Goal: Task Accomplishment & Management: Manage account settings

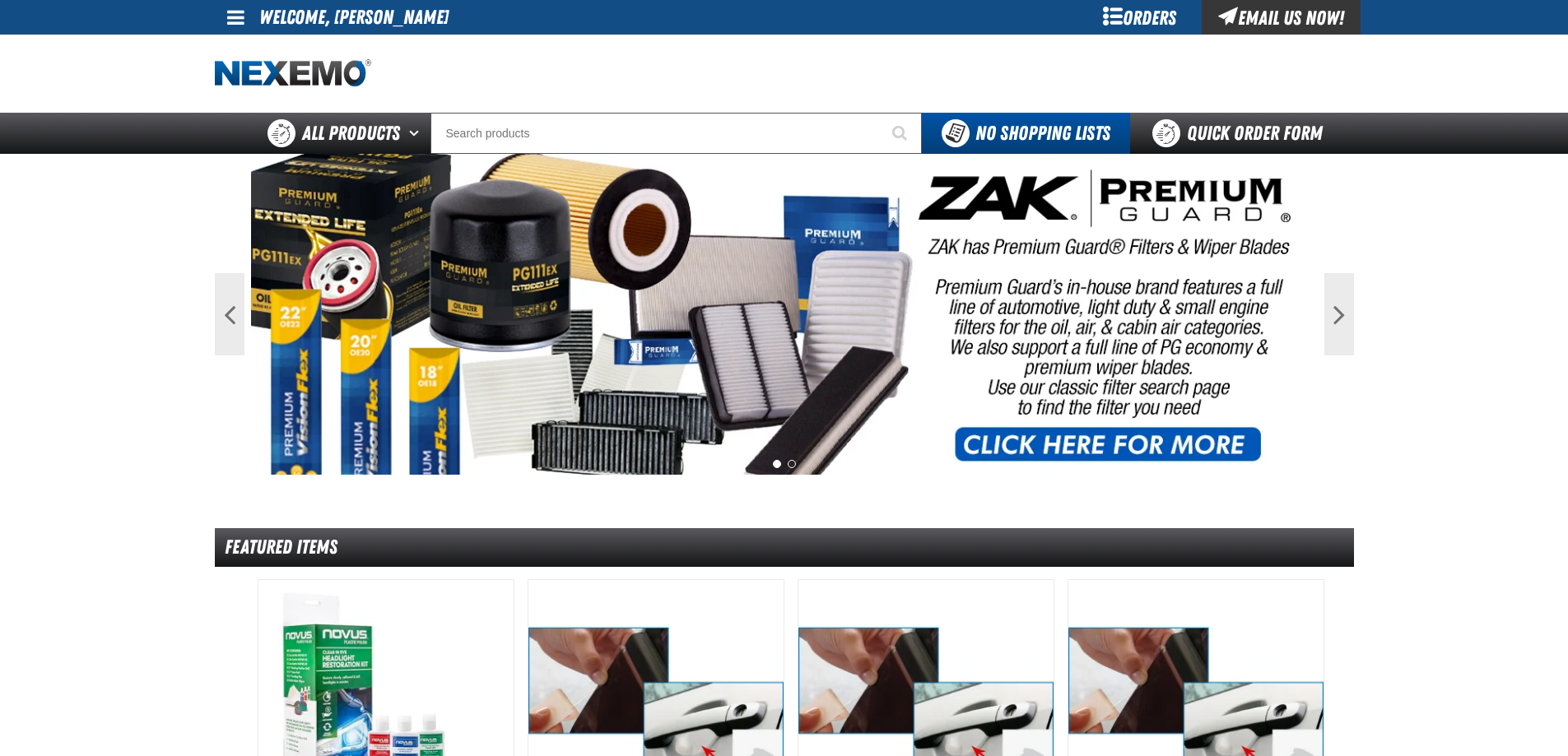
click at [1133, 12] on div "Orders" at bounding box center [1140, 17] width 123 height 34
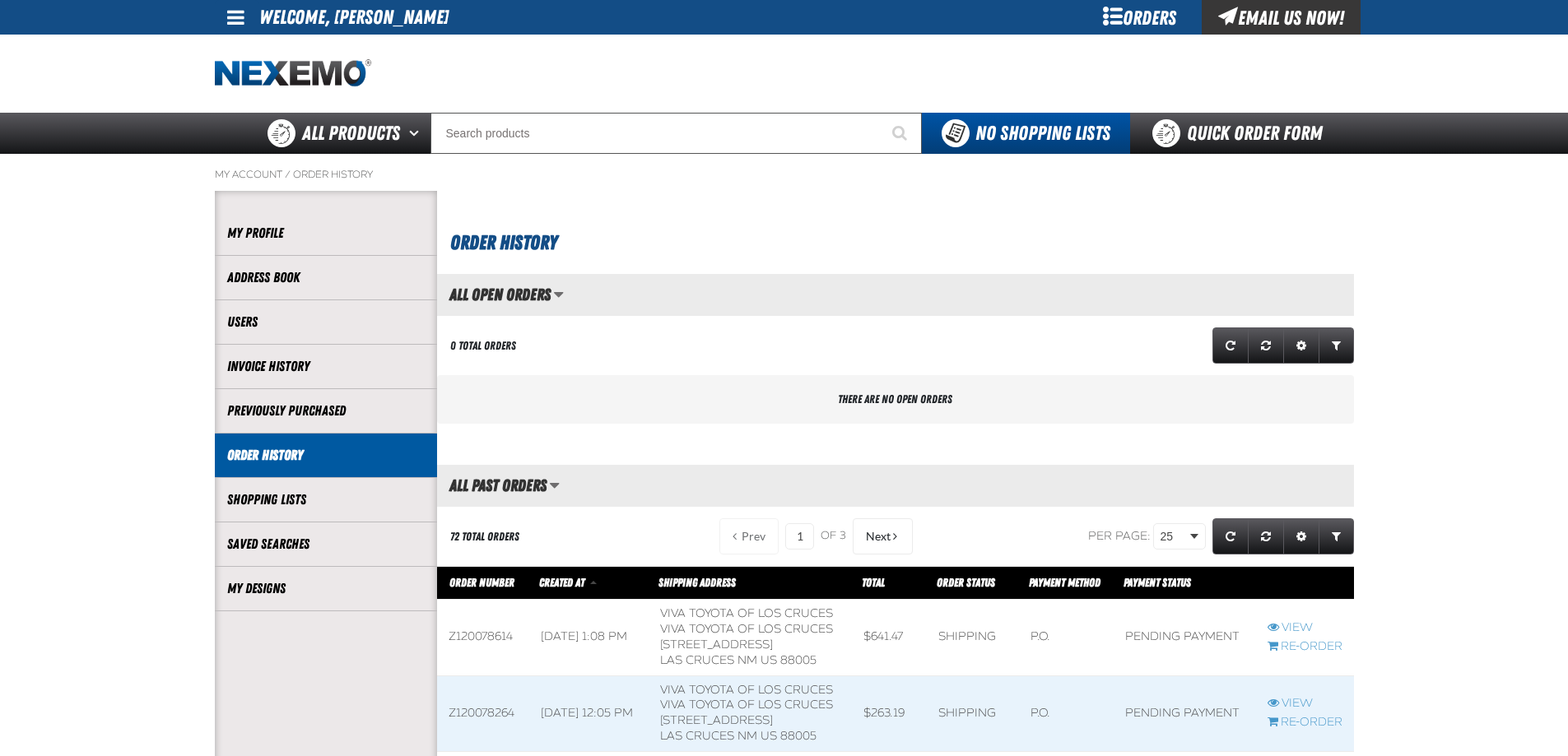
scroll to position [1, 1]
drag, startPoint x: 135, startPoint y: 459, endPoint x: 151, endPoint y: 471, distance: 20.0
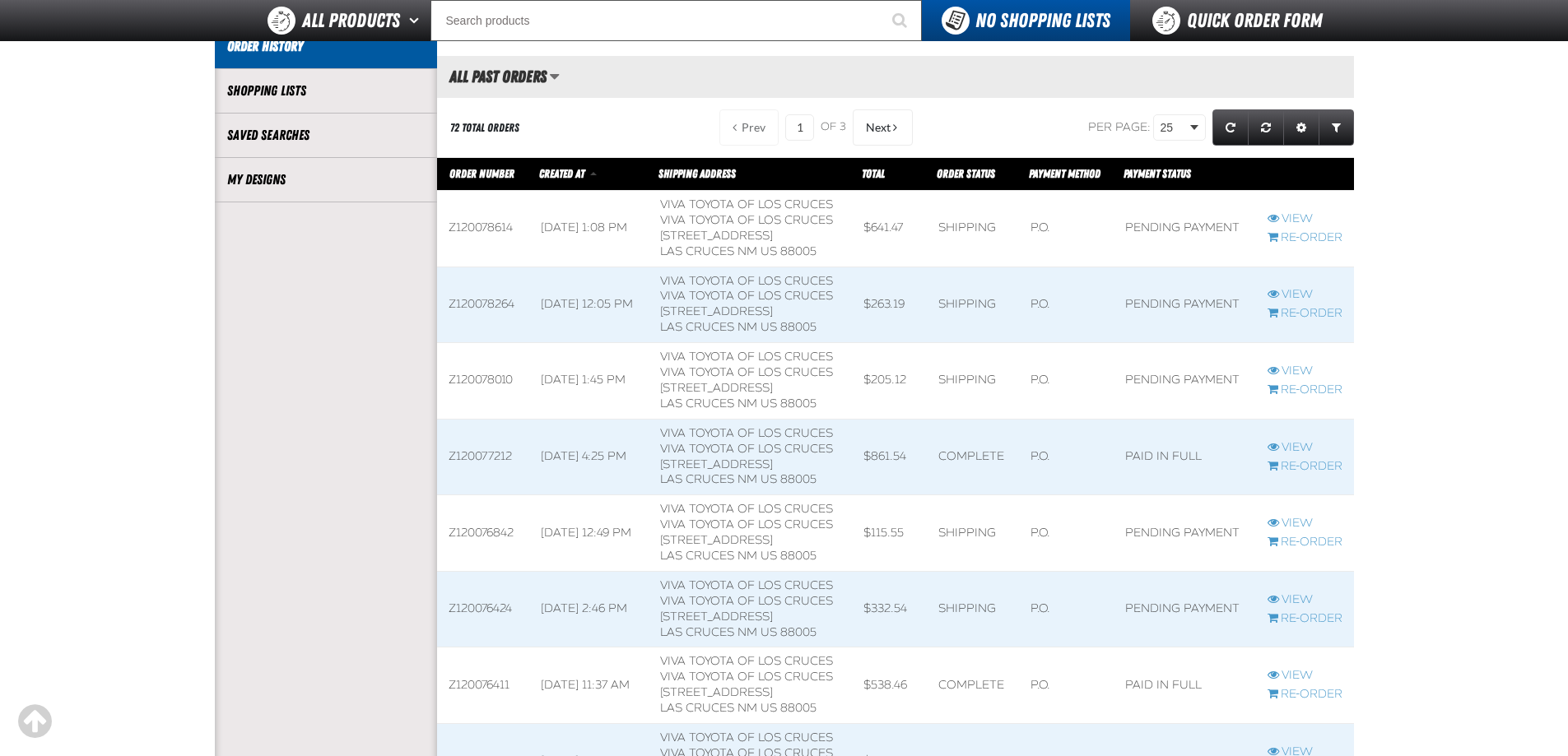
scroll to position [411, 0]
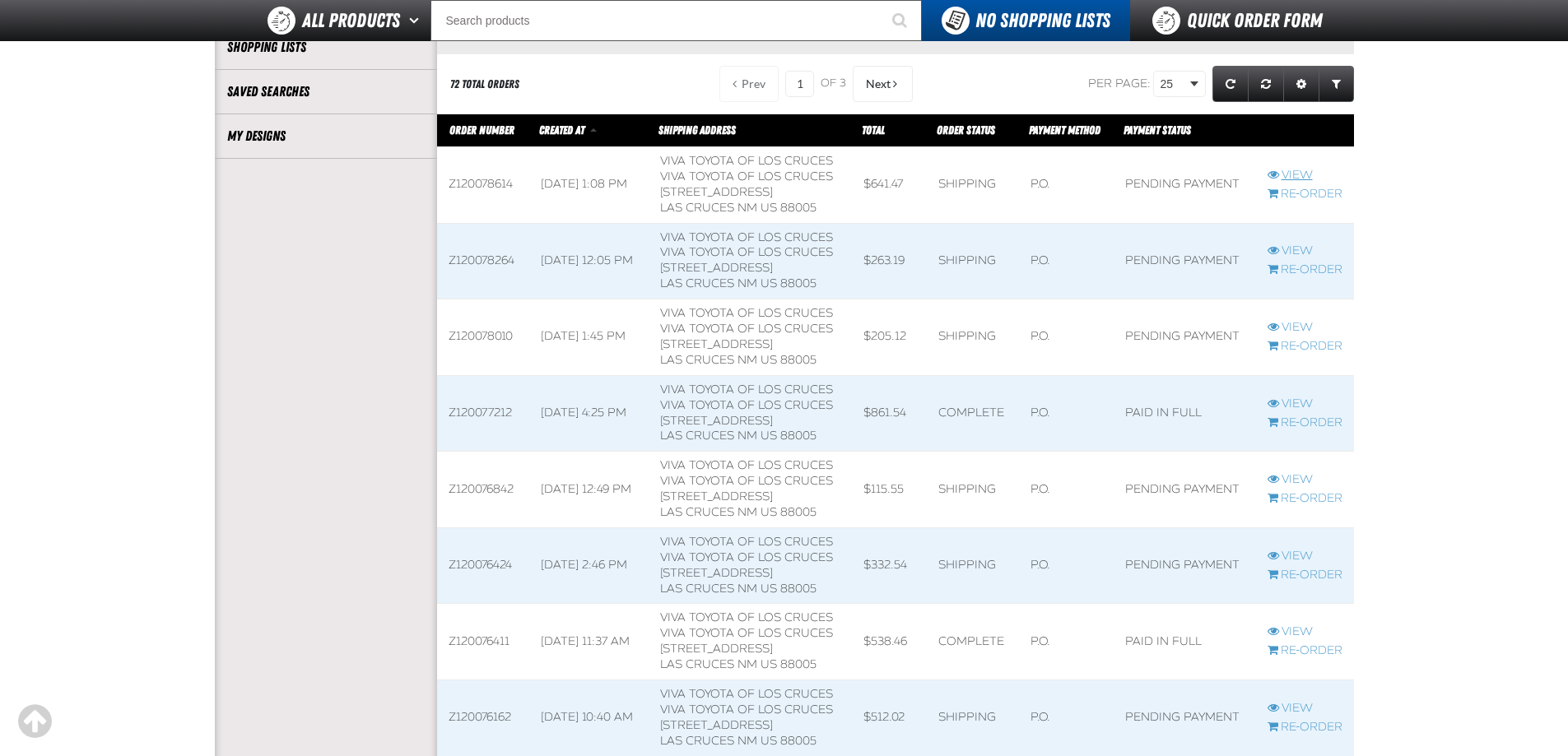
click at [1294, 175] on link "View" at bounding box center [1304, 175] width 75 height 16
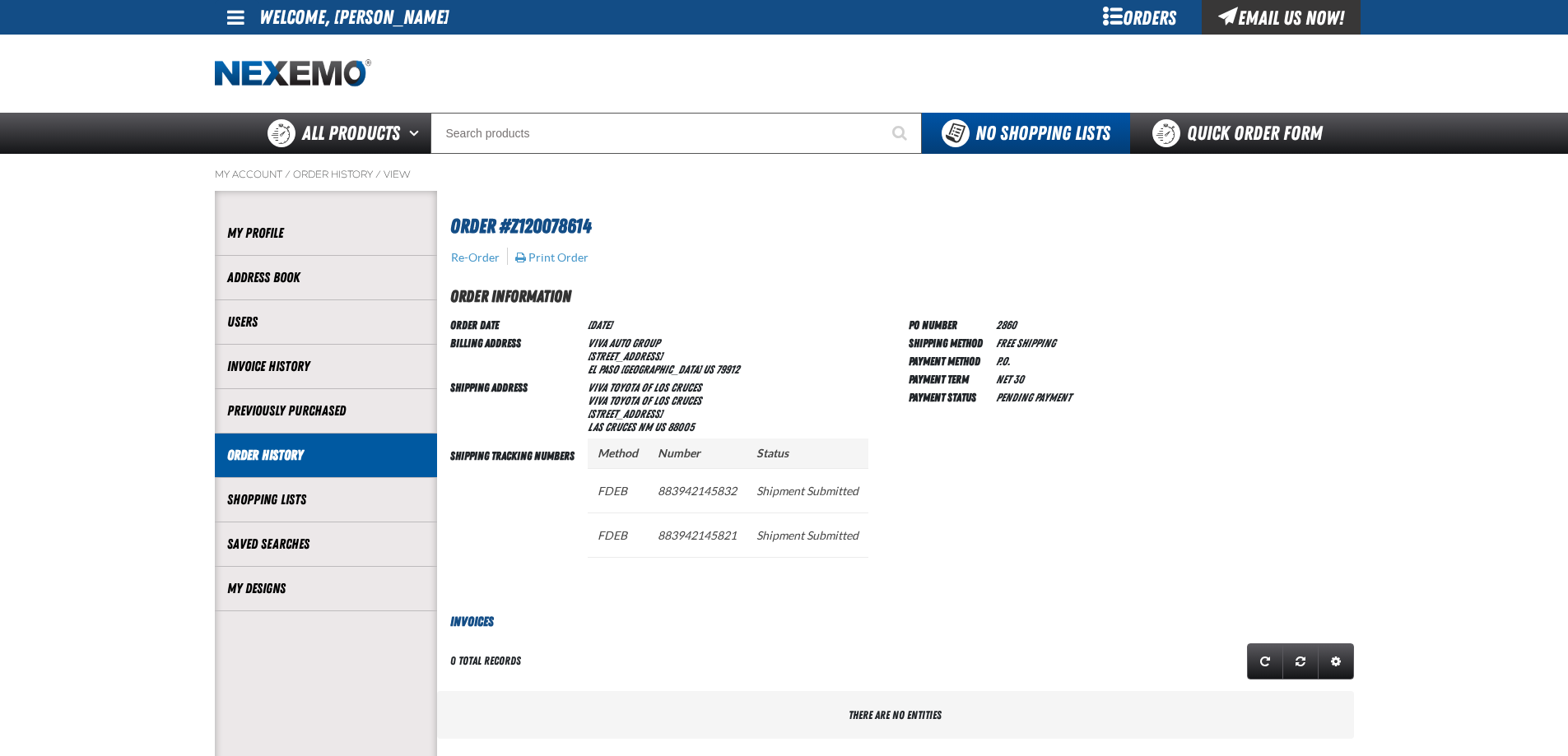
click at [689, 59] on div at bounding box center [784, 73] width 1139 height 78
